Goal: Information Seeking & Learning: Stay updated

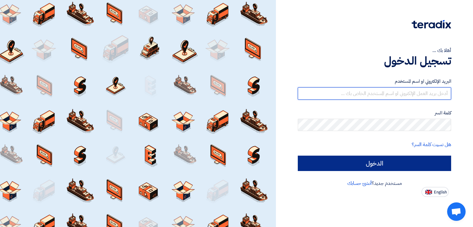
type input "[EMAIL_ADDRESS][DOMAIN_NAME]"
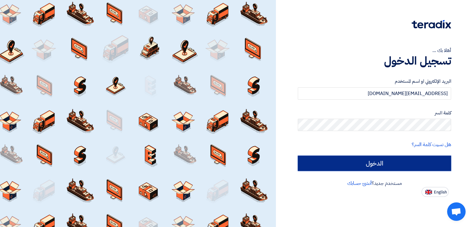
click at [346, 165] on input "الدخول" at bounding box center [374, 163] width 153 height 15
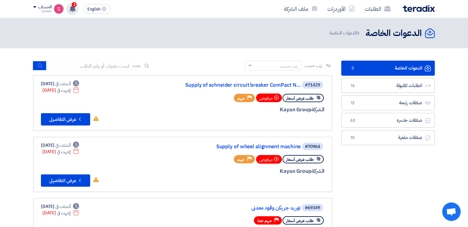
click at [73, 9] on use at bounding box center [73, 8] width 6 height 7
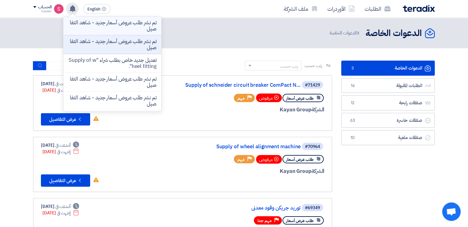
click at [118, 24] on p "تم نشر طلب عروض أسعار جديد - شاهد التفاصيل" at bounding box center [112, 26] width 88 height 12
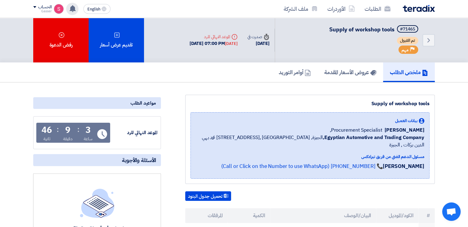
click at [74, 8] on use at bounding box center [73, 8] width 6 height 7
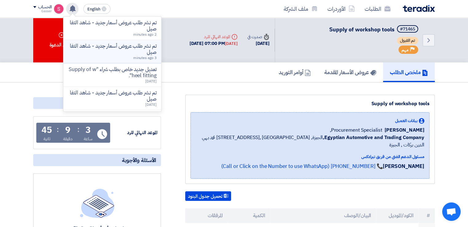
click at [131, 50] on p "تم نشر طلب عروض أسعار جديد - شاهد التفاصيل" at bounding box center [112, 49] width 88 height 12
